Goal: Find contact information: Find contact information

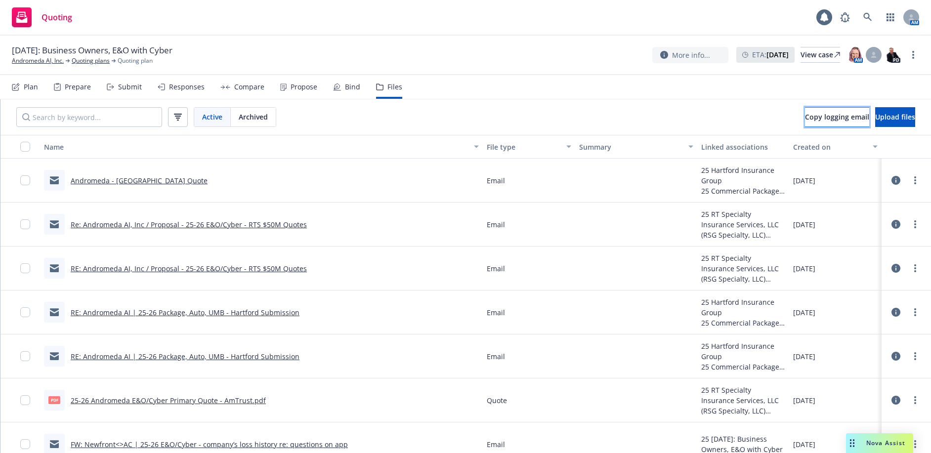
click at [805, 120] on span "Copy logging email" at bounding box center [837, 116] width 64 height 9
